Goal: Transaction & Acquisition: Purchase product/service

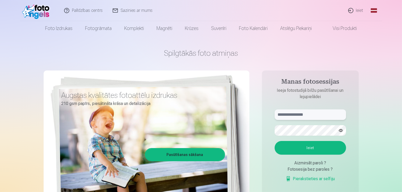
click at [290, 114] on input "text" at bounding box center [311, 114] width 72 height 11
type input "**********"
click at [315, 149] on button "Ieiet" at bounding box center [311, 148] width 72 height 14
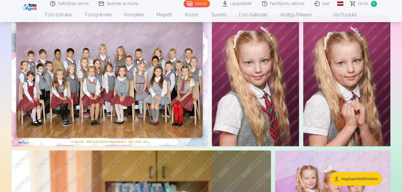
scroll to position [43, 0]
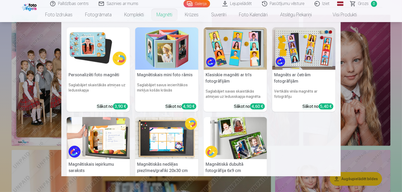
click at [371, 130] on nav "Personalizēti foto magnēti Saglabājiet skaistākās atmiņas uz ledusskapja Sākot …" at bounding box center [201, 99] width 402 height 154
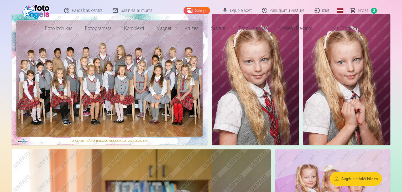
scroll to position [0, 0]
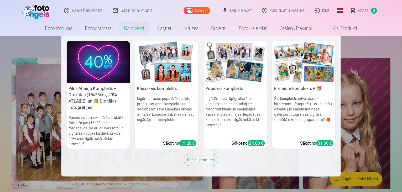
click at [320, 141] on div "31,90 €" at bounding box center [325, 143] width 17 height 6
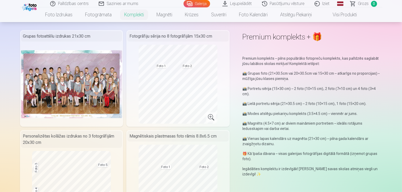
scroll to position [19, 0]
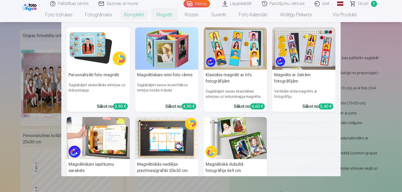
click at [356, 67] on nav "Personalizēti foto magnēti Saglabājiet skaistākās atmiņas uz ledusskapja Sākot …" at bounding box center [201, 99] width 402 height 154
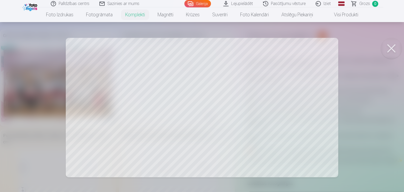
click at [111, 93] on div at bounding box center [202, 96] width 404 height 192
click at [168, 64] on div at bounding box center [202, 96] width 404 height 192
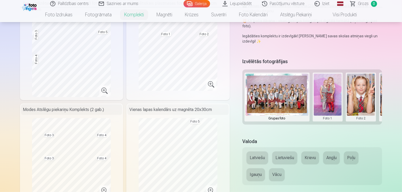
scroll to position [151, 0]
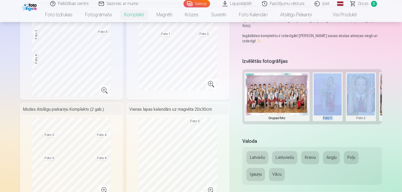
drag, startPoint x: 310, startPoint y: 113, endPoint x: 350, endPoint y: 123, distance: 41.6
click at [350, 123] on div "Izvēlētās fotogrāfijas Grupas foto Foto 1 Foto 2 Foto 3 Foto 4 Foto 5" at bounding box center [313, 94] width 140 height 75
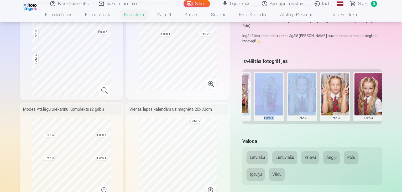
scroll to position [0, 59]
drag, startPoint x: 308, startPoint y: 88, endPoint x: 270, endPoint y: 91, distance: 38.0
click at [270, 91] on div "Grupas foto Foto 1 Foto 2 Foto 3 Foto 4 Foto 5" at bounding box center [313, 96] width 140 height 55
click at [276, 87] on button at bounding box center [269, 96] width 28 height 47
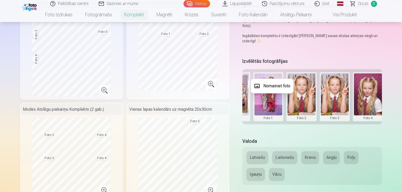
click at [276, 125] on div at bounding box center [201, 96] width 402 height 192
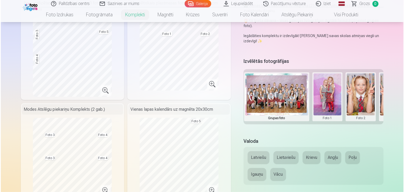
scroll to position [0, 0]
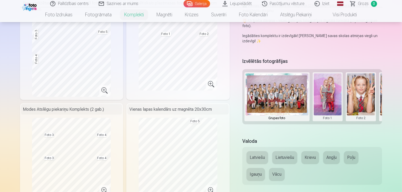
click at [330, 85] on button at bounding box center [328, 96] width 28 height 47
click at [335, 85] on button "Nomainiet foto" at bounding box center [331, 86] width 43 height 15
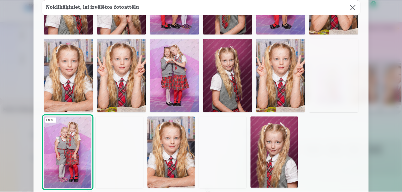
scroll to position [1, 0]
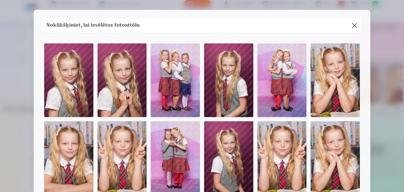
click at [70, 84] on img at bounding box center [68, 80] width 49 height 74
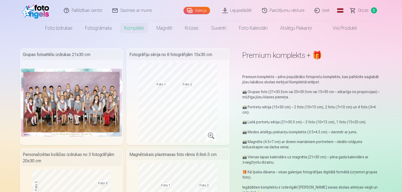
scroll to position [0, 0]
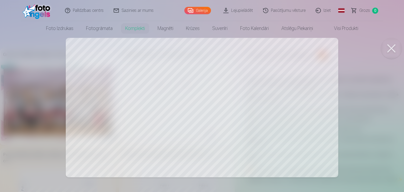
click at [392, 50] on button at bounding box center [391, 48] width 21 height 21
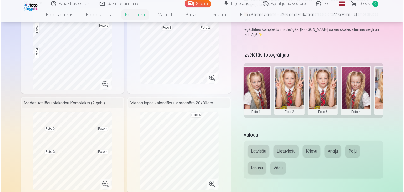
scroll to position [0, 80]
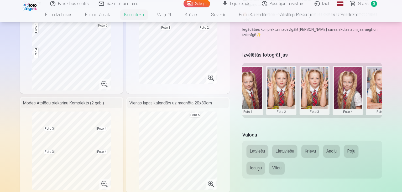
click at [288, 76] on button at bounding box center [282, 90] width 28 height 47
click at [286, 80] on button "Nomainiet foto" at bounding box center [285, 79] width 43 height 15
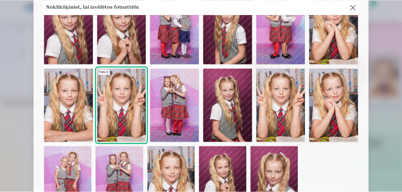
scroll to position [26, 0]
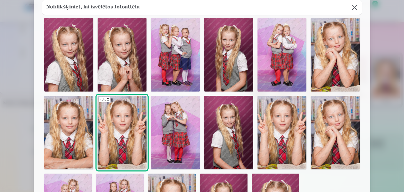
click at [70, 125] on img at bounding box center [68, 133] width 49 height 74
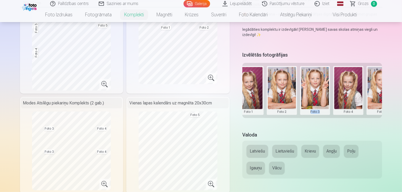
drag, startPoint x: 326, startPoint y: 109, endPoint x: 311, endPoint y: 104, distance: 15.8
click at [311, 104] on div "Izvēlētās fotogrāfijas Grupas foto Foto 1 Foto 2 Foto 3 Foto 4 Foto 5" at bounding box center [313, 87] width 140 height 75
click at [323, 76] on button at bounding box center [315, 90] width 28 height 47
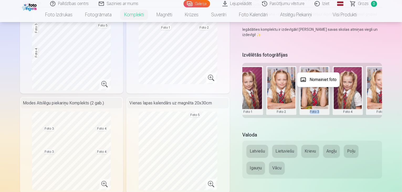
click at [325, 79] on button "Nomainiet foto" at bounding box center [318, 79] width 43 height 15
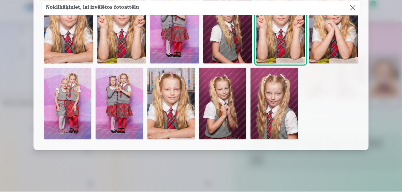
scroll to position [27, 0]
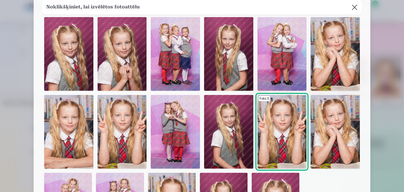
click at [356, 9] on button at bounding box center [354, 7] width 15 height 15
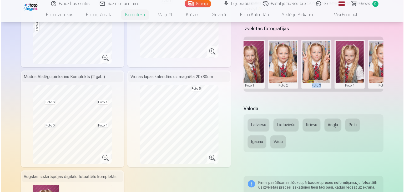
scroll to position [158, 0]
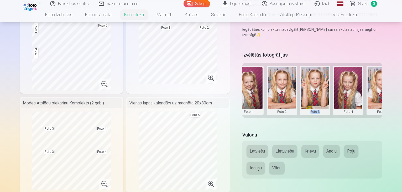
click at [353, 73] on button at bounding box center [349, 90] width 28 height 47
click at [356, 82] on button "Nomainiet foto" at bounding box center [352, 79] width 43 height 15
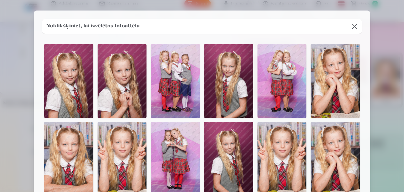
click at [342, 76] on img at bounding box center [334, 81] width 49 height 74
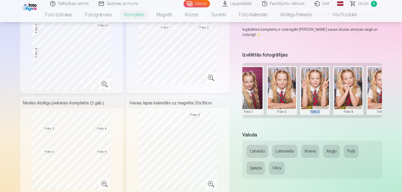
click at [384, 85] on button at bounding box center [382, 90] width 28 height 47
click at [382, 80] on button "Nomainiet foto" at bounding box center [380, 79] width 43 height 15
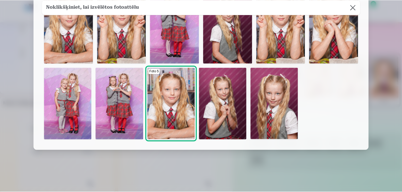
scroll to position [27, 0]
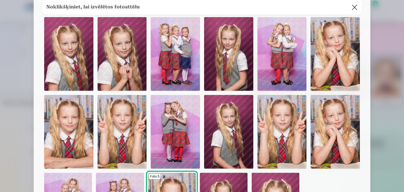
click at [232, 126] on img at bounding box center [228, 132] width 49 height 74
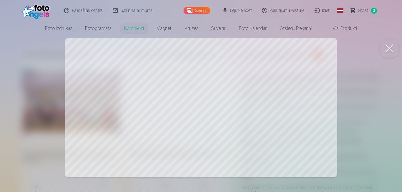
scroll to position [0, 79]
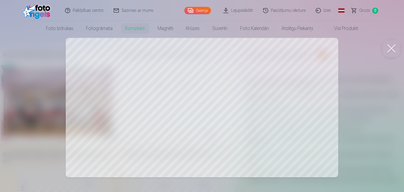
click at [390, 51] on button at bounding box center [391, 48] width 21 height 21
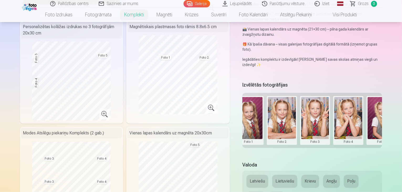
scroll to position [79, 0]
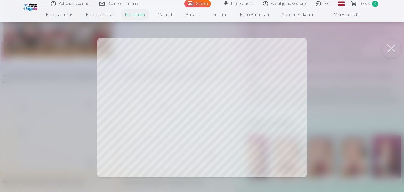
click at [389, 50] on button at bounding box center [391, 48] width 21 height 21
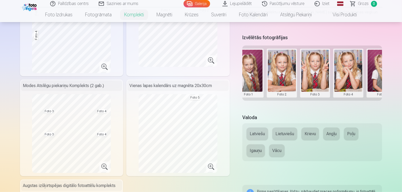
scroll to position [184, 0]
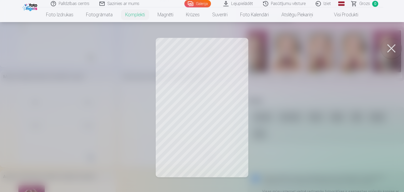
click at [387, 47] on button at bounding box center [391, 48] width 21 height 21
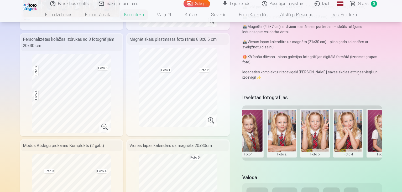
scroll to position [105, 0]
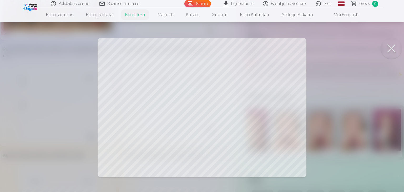
click at [389, 48] on button at bounding box center [391, 48] width 21 height 21
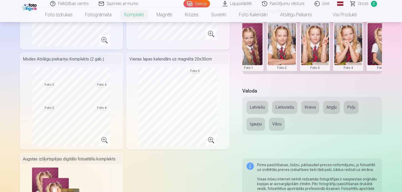
scroll to position [210, 0]
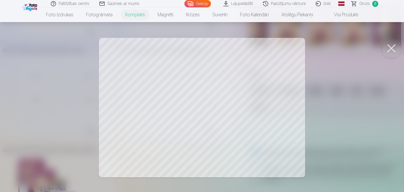
click at [78, 131] on div at bounding box center [202, 96] width 404 height 192
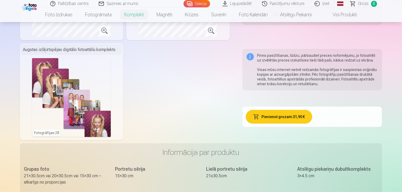
scroll to position [315, 0]
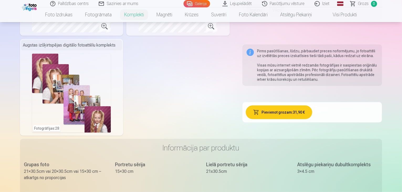
click at [283, 109] on button "Pievienot grozam : 31,90 €" at bounding box center [279, 112] width 67 height 14
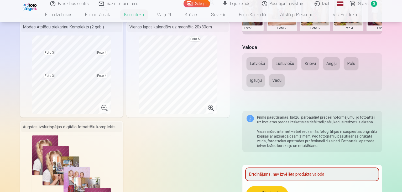
scroll to position [158, 0]
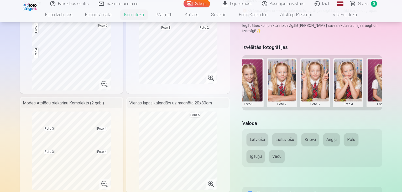
click at [260, 133] on button "Latviešu" at bounding box center [258, 139] width 22 height 13
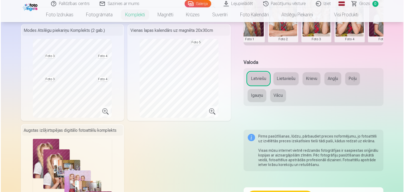
scroll to position [319, 0]
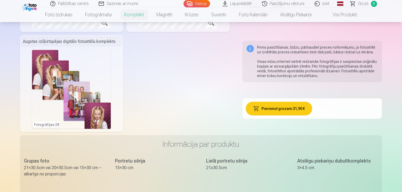
click at [282, 108] on button "Pievienot grozam : 31,90 €" at bounding box center [279, 109] width 67 height 14
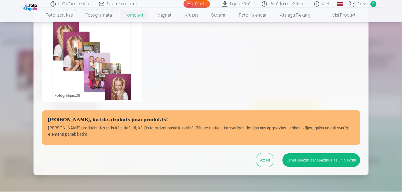
scroll to position [216, 0]
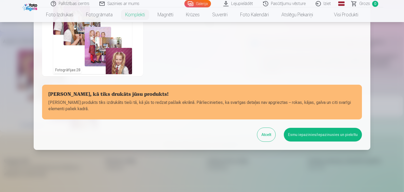
click at [319, 135] on button "Esmu iepazinies/iepazinusies un piekrītu" at bounding box center [323, 135] width 78 height 14
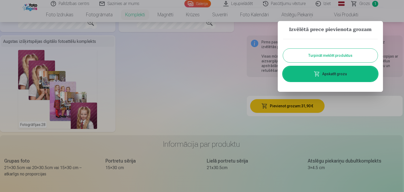
click at [320, 55] on button "Turpināt meklēt produktus" at bounding box center [330, 56] width 95 height 14
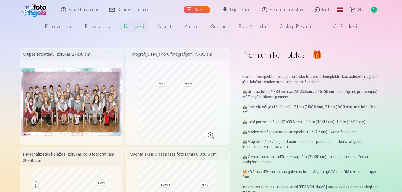
scroll to position [0, 0]
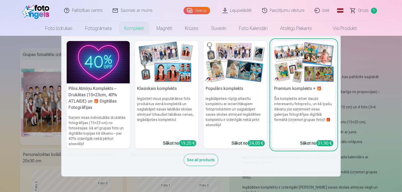
click at [207, 161] on div "See all products" at bounding box center [201, 160] width 35 height 12
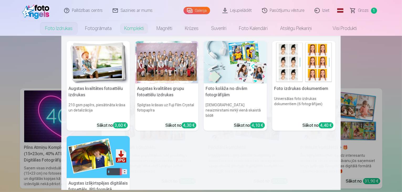
click at [110, 122] on div "Sākot no 3,60 €" at bounding box center [112, 125] width 31 height 6
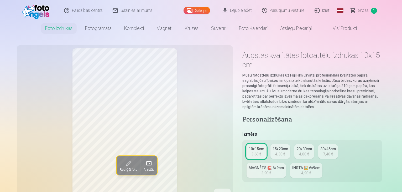
click at [283, 151] on div "4,30 €" at bounding box center [280, 153] width 10 height 5
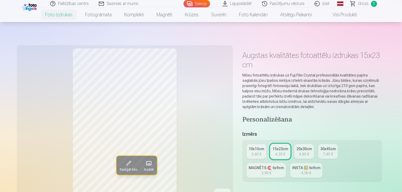
scroll to position [53, 0]
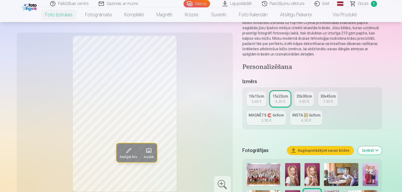
click at [260, 94] on div "10x15cm" at bounding box center [257, 96] width 16 height 5
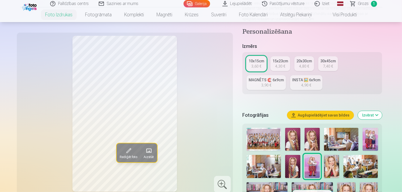
scroll to position [105, 0]
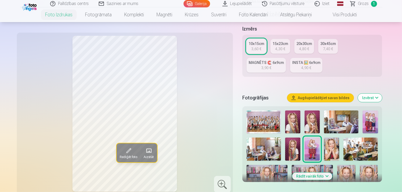
click at [378, 110] on img at bounding box center [370, 121] width 15 height 23
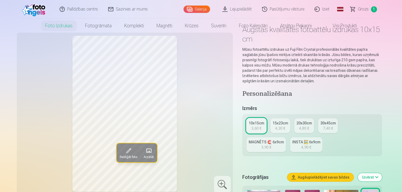
scroll to position [0, 0]
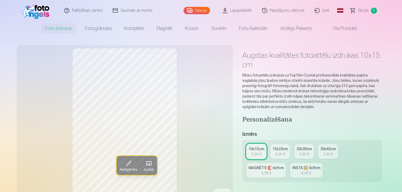
click at [259, 151] on div "3,60 €" at bounding box center [257, 153] width 10 height 5
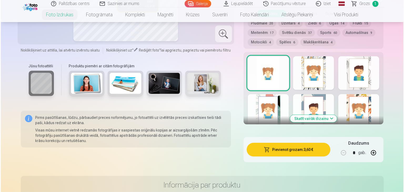
scroll to position [315, 0]
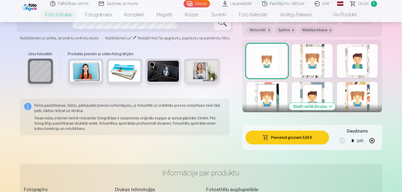
click at [295, 131] on button "Pievienot grozam : 3,60 €" at bounding box center [288, 138] width 84 height 14
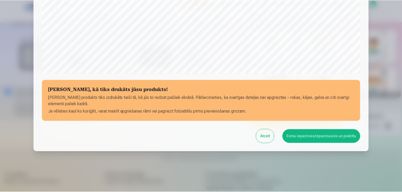
scroll to position [187, 0]
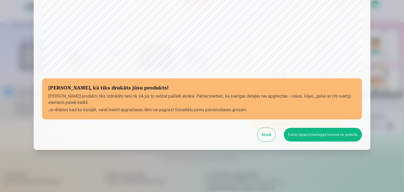
click at [320, 135] on button "Esmu iepazinies/iepazinusies un piekrītu" at bounding box center [323, 135] width 78 height 14
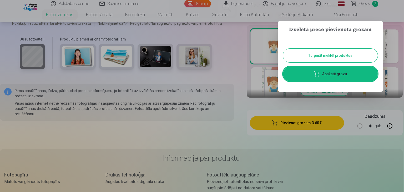
click at [328, 56] on button "Turpināt meklēt produktus" at bounding box center [330, 56] width 95 height 14
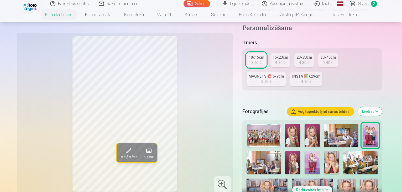
scroll to position [131, 0]
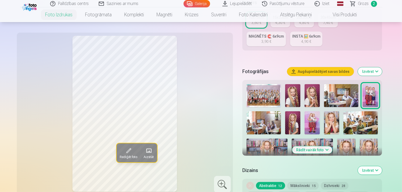
click at [320, 111] on img at bounding box center [312, 122] width 15 height 23
click at [378, 84] on img at bounding box center [370, 95] width 15 height 23
click at [320, 111] on img at bounding box center [312, 122] width 15 height 23
click at [375, 116] on img at bounding box center [361, 122] width 34 height 23
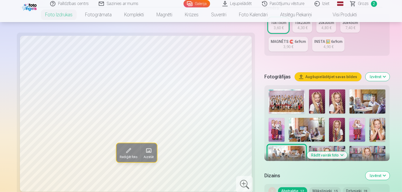
click at [289, 118] on img at bounding box center [307, 130] width 36 height 24
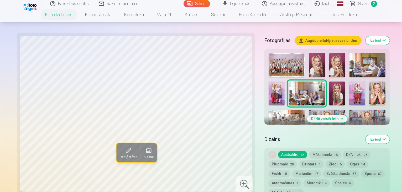
scroll to position [184, 0]
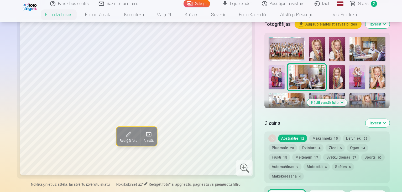
click at [335, 99] on button "Rādīt vairāk foto" at bounding box center [327, 102] width 40 height 7
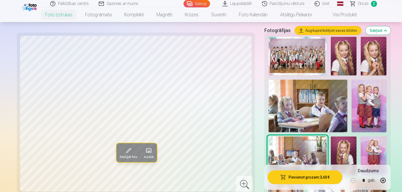
click at [361, 136] on img at bounding box center [374, 155] width 26 height 39
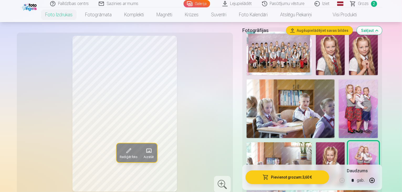
click at [339, 96] on img at bounding box center [358, 108] width 39 height 59
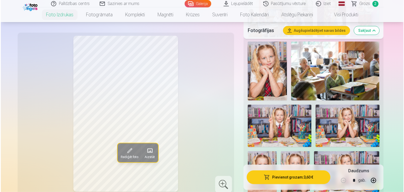
scroll to position [342, 0]
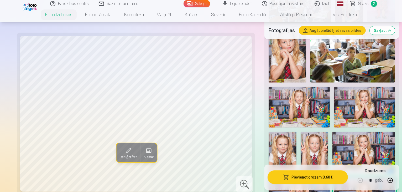
click at [303, 175] on button "Pievienot grozam : 3,60 €" at bounding box center [308, 177] width 80 height 14
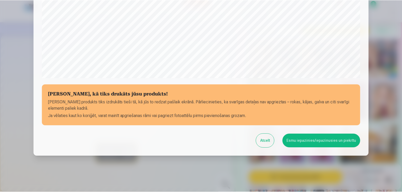
scroll to position [187, 0]
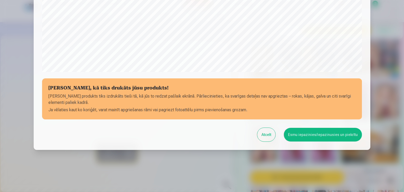
click at [303, 134] on button "Esmu iepazinies/iepazinusies un piekrītu" at bounding box center [323, 135] width 78 height 14
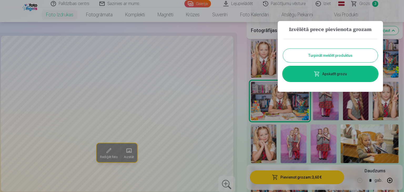
click at [329, 53] on button "Turpināt meklēt produktus" at bounding box center [330, 56] width 95 height 14
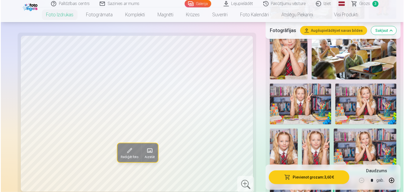
scroll to position [368, 0]
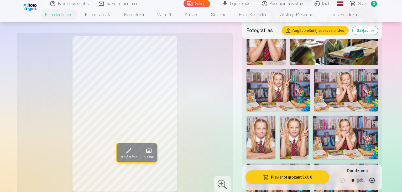
click at [289, 173] on button "Pievienot grozam : 3,60 €" at bounding box center [288, 177] width 84 height 14
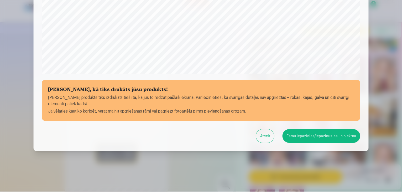
scroll to position [187, 0]
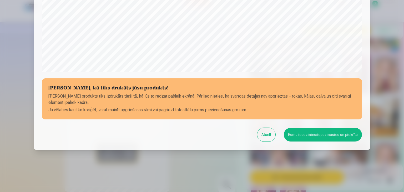
click at [311, 136] on button "Esmu iepazinies/iepazinusies un piekrītu" at bounding box center [323, 135] width 78 height 14
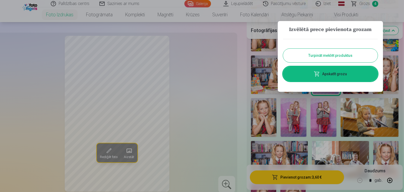
click at [325, 58] on button "Turpināt meklēt produktus" at bounding box center [330, 56] width 95 height 14
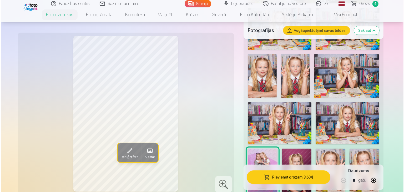
scroll to position [421, 0]
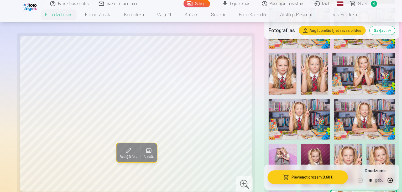
click at [298, 177] on button "Pievienot grozam : 3,60 €" at bounding box center [308, 177] width 80 height 14
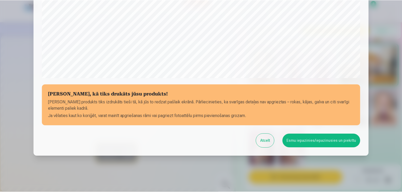
scroll to position [187, 0]
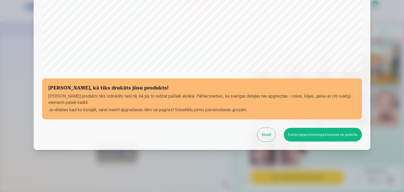
click at [319, 134] on button "Esmu iepazinies/iepazinusies un piekrītu" at bounding box center [323, 135] width 78 height 14
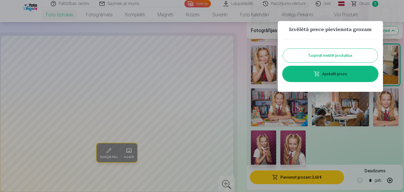
click at [342, 56] on button "Turpināt meklēt produktus" at bounding box center [330, 56] width 95 height 14
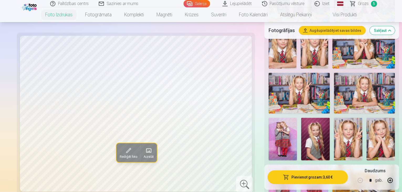
scroll to position [447, 0]
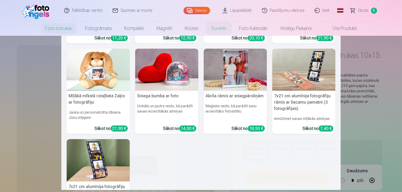
scroll to position [79, 0]
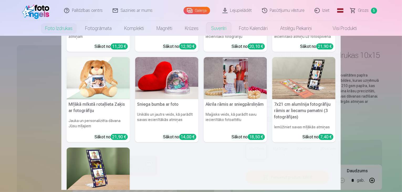
click at [171, 84] on img at bounding box center [166, 78] width 63 height 42
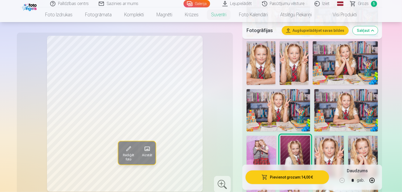
scroll to position [315, 0]
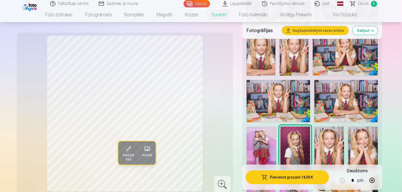
click at [277, 126] on img at bounding box center [262, 148] width 30 height 45
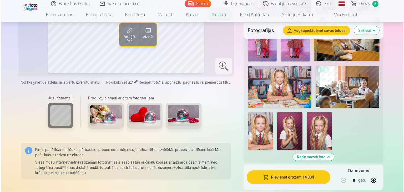
scroll to position [473, 0]
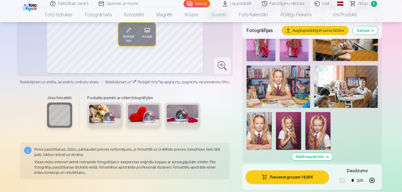
click at [297, 170] on button "Pievienot grozam : 14,00 €" at bounding box center [288, 177] width 84 height 14
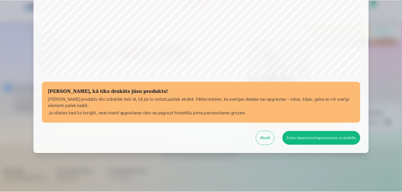
scroll to position [187, 0]
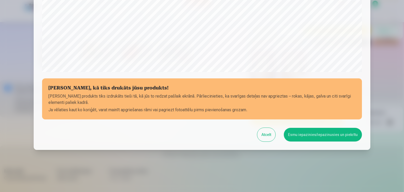
click at [269, 136] on button "Atcelt" at bounding box center [266, 135] width 18 height 14
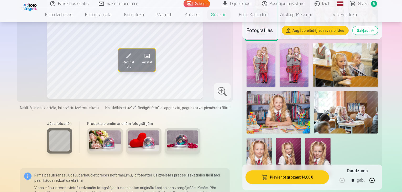
scroll to position [421, 0]
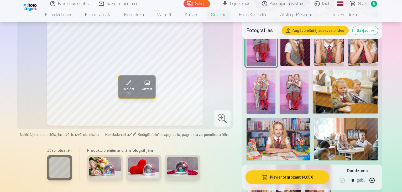
click at [100, 157] on img at bounding box center [105, 167] width 32 height 21
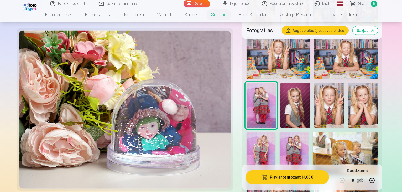
scroll to position [368, 0]
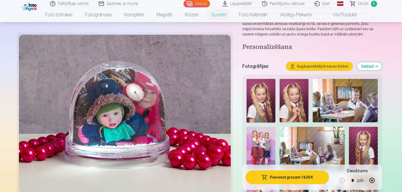
scroll to position [0, 0]
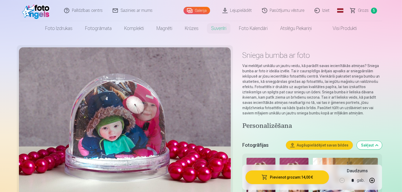
click at [368, 11] on span "Grozs" at bounding box center [364, 10] width 11 height 6
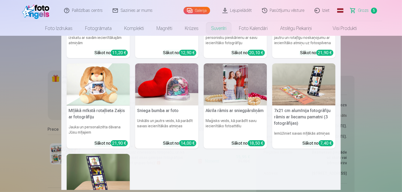
scroll to position [44, 0]
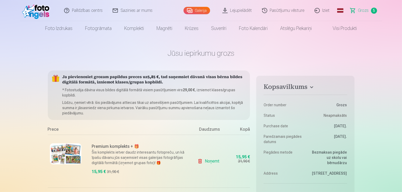
click at [368, 9] on span "Grozs" at bounding box center [364, 10] width 11 height 6
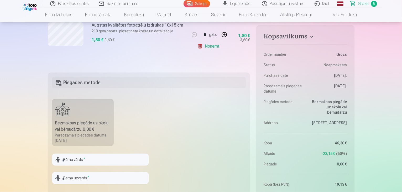
scroll to position [342, 0]
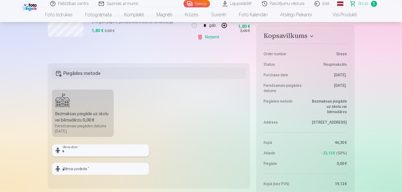
drag, startPoint x: 74, startPoint y: 154, endPoint x: 75, endPoint y: 151, distance: 2.7
click at [75, 152] on input "text" at bounding box center [100, 150] width 97 height 12
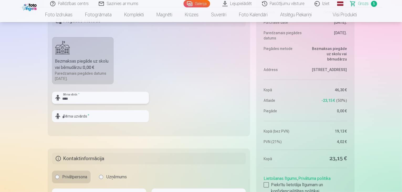
type input "****"
click at [75, 120] on input "text" at bounding box center [100, 116] width 97 height 12
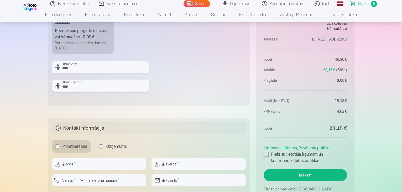
scroll to position [447, 0]
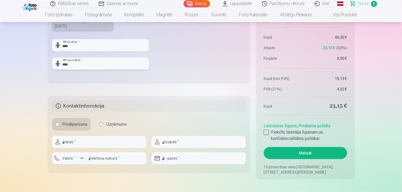
type input "****"
click at [75, 145] on input "text" at bounding box center [99, 142] width 94 height 12
type input "******"
type input "****"
click at [94, 160] on input "number" at bounding box center [116, 158] width 60 height 12
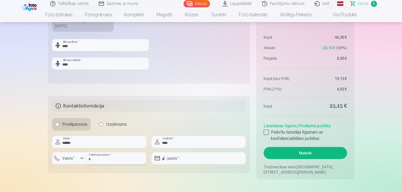
type input "********"
click at [73, 160] on label "Valsts *" at bounding box center [68, 158] width 17 height 5
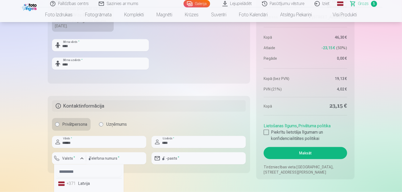
click at [80, 186] on li "+371 Latvija" at bounding box center [88, 183] width 65 height 11
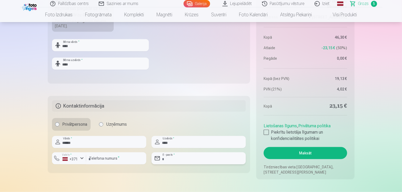
drag, startPoint x: 169, startPoint y: 156, endPoint x: 167, endPoint y: 156, distance: 2.6
click at [168, 156] on input "email" at bounding box center [199, 158] width 94 height 12
type input "**********"
click at [268, 132] on div at bounding box center [266, 132] width 5 height 5
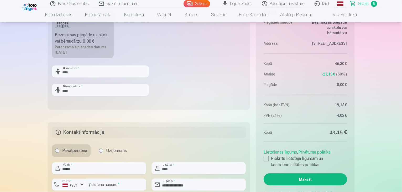
click at [307, 179] on button "Maksāt" at bounding box center [305, 179] width 83 height 12
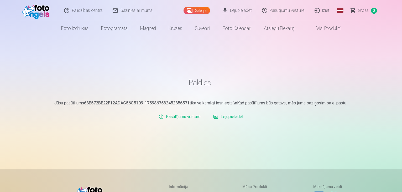
click at [234, 11] on link "Lejupielādēt" at bounding box center [238, 10] width 40 height 21
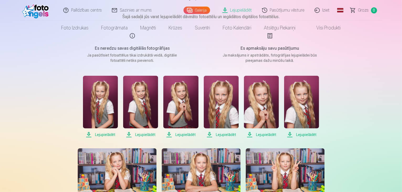
scroll to position [79, 0]
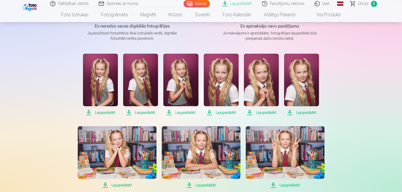
click at [102, 113] on span "Lejupielādēt" at bounding box center [100, 112] width 35 height 6
click at [142, 112] on span "Lejupielādēt" at bounding box center [140, 112] width 35 height 6
click at [181, 112] on span "Lejupielādēt" at bounding box center [181, 112] width 35 height 6
click at [223, 113] on span "Lejupielādēt" at bounding box center [221, 112] width 35 height 6
click at [264, 113] on span "Lejupielādēt" at bounding box center [261, 112] width 35 height 6
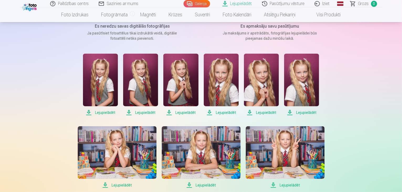
click at [305, 110] on span "Lejupielādēt" at bounding box center [301, 112] width 35 height 6
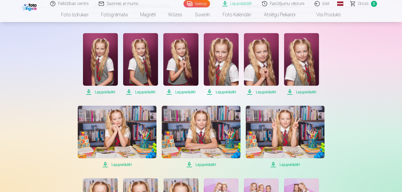
scroll to position [131, 0]
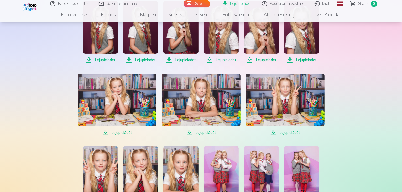
click at [121, 131] on span "Lejupielādēt" at bounding box center [117, 132] width 79 height 6
click at [207, 132] on span "Lejupielādēt" at bounding box center [201, 132] width 79 height 6
click at [287, 132] on span "Lejupielādēt" at bounding box center [285, 132] width 79 height 6
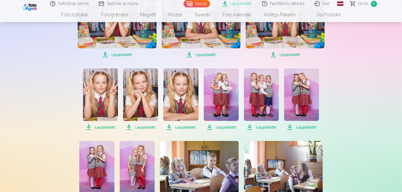
scroll to position [237, 0]
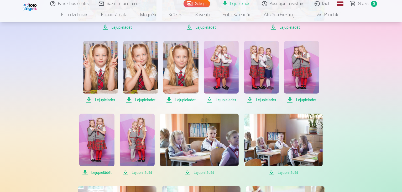
click at [104, 100] on span "Lejupielādēt" at bounding box center [100, 100] width 35 height 6
click at [140, 101] on span "Lejupielādēt" at bounding box center [140, 100] width 35 height 6
click at [182, 99] on span "Lejupielādēt" at bounding box center [181, 100] width 35 height 6
click at [224, 100] on span "Lejupielādēt" at bounding box center [221, 100] width 35 height 6
click at [268, 99] on span "Lejupielādēt" at bounding box center [261, 100] width 35 height 6
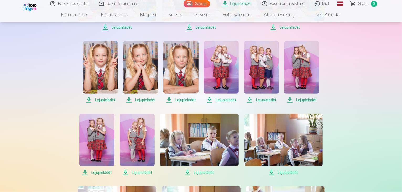
click at [292, 99] on span "Lejupielādēt" at bounding box center [301, 100] width 35 height 6
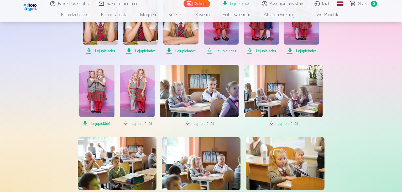
scroll to position [289, 0]
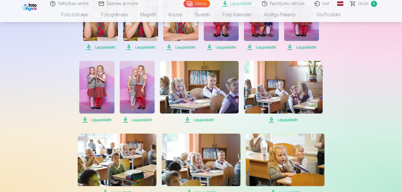
click at [101, 120] on span "Lejupielādēt" at bounding box center [96, 120] width 35 height 6
click at [136, 119] on span "Lejupielādēt" at bounding box center [137, 120] width 35 height 6
click at [197, 120] on span "Lejupielādēt" at bounding box center [199, 120] width 79 height 6
click at [271, 120] on span "Lejupielādēt" at bounding box center [283, 120] width 79 height 6
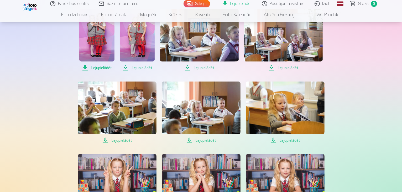
scroll to position [342, 0]
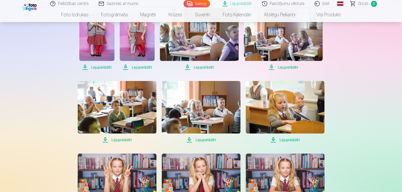
click at [189, 140] on span "Lejupielādēt" at bounding box center [201, 140] width 79 height 6
click at [272, 140] on span "Lejupielādēt" at bounding box center [285, 140] width 79 height 6
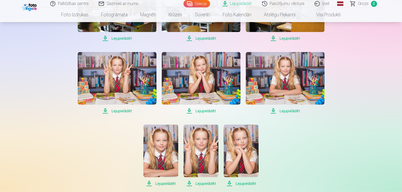
scroll to position [447, 0]
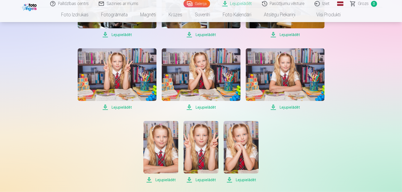
click at [106, 106] on span "Lejupielādēt" at bounding box center [117, 107] width 79 height 6
click at [189, 108] on span "Lejupielādēt" at bounding box center [201, 107] width 79 height 6
click at [272, 107] on span "Lejupielādēt" at bounding box center [285, 107] width 79 height 6
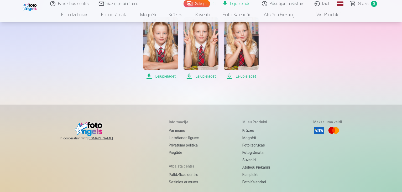
scroll to position [552, 0]
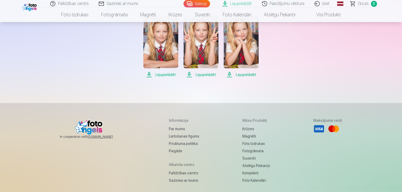
click at [148, 74] on span "Lejupielādēt" at bounding box center [161, 75] width 35 height 6
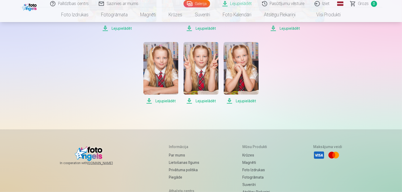
click at [190, 101] on span "Lejupielādēt" at bounding box center [201, 101] width 35 height 6
click at [229, 100] on span "Lejupielādēt" at bounding box center [241, 101] width 35 height 6
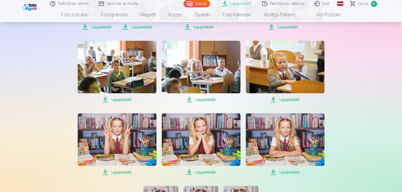
scroll to position [473, 0]
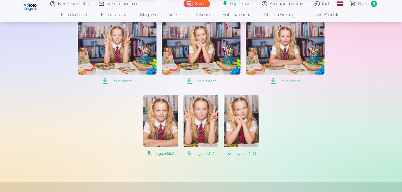
click at [242, 154] on span "Lejupielādēt" at bounding box center [241, 153] width 35 height 6
click at [322, 3] on link "Iziet" at bounding box center [322, 3] width 25 height 7
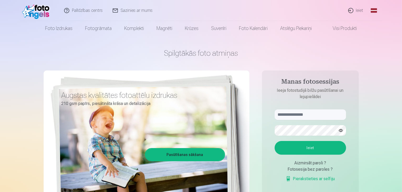
click at [357, 11] on link "Ieiet" at bounding box center [356, 10] width 25 height 21
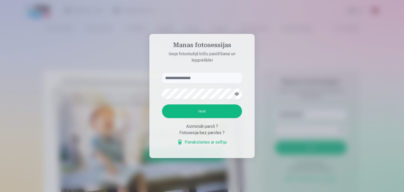
click at [187, 75] on input "text" at bounding box center [202, 78] width 80 height 11
type input "**********"
click at [211, 109] on button "Ieiet" at bounding box center [202, 111] width 80 height 14
